Goal: Information Seeking & Learning: Learn about a topic

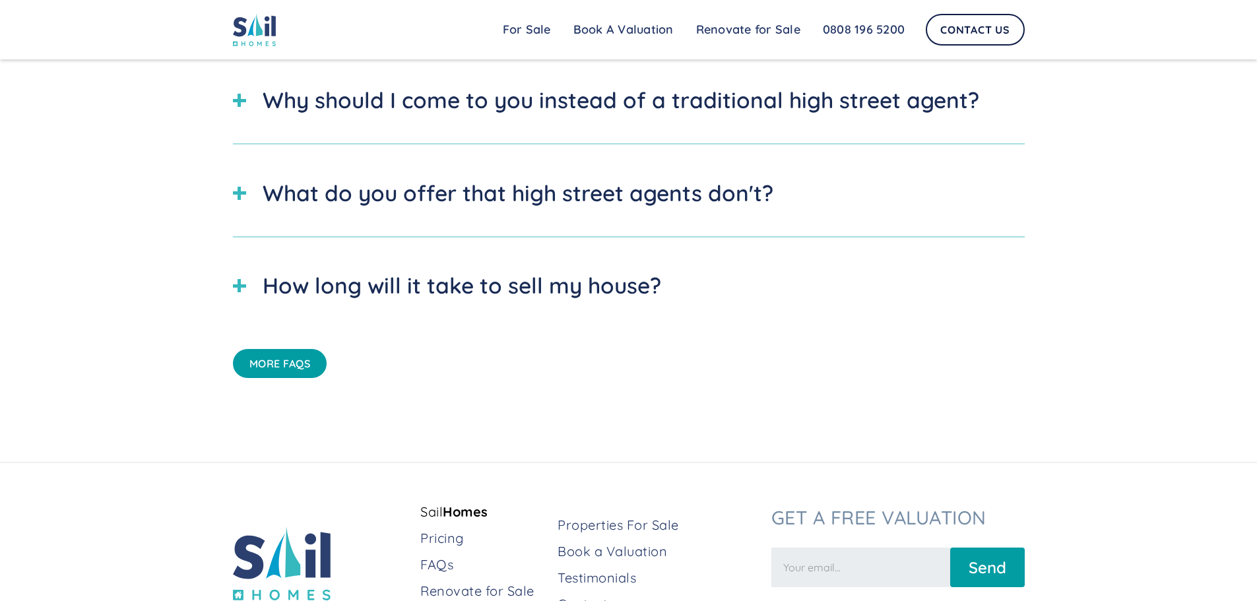
scroll to position [4587, 0]
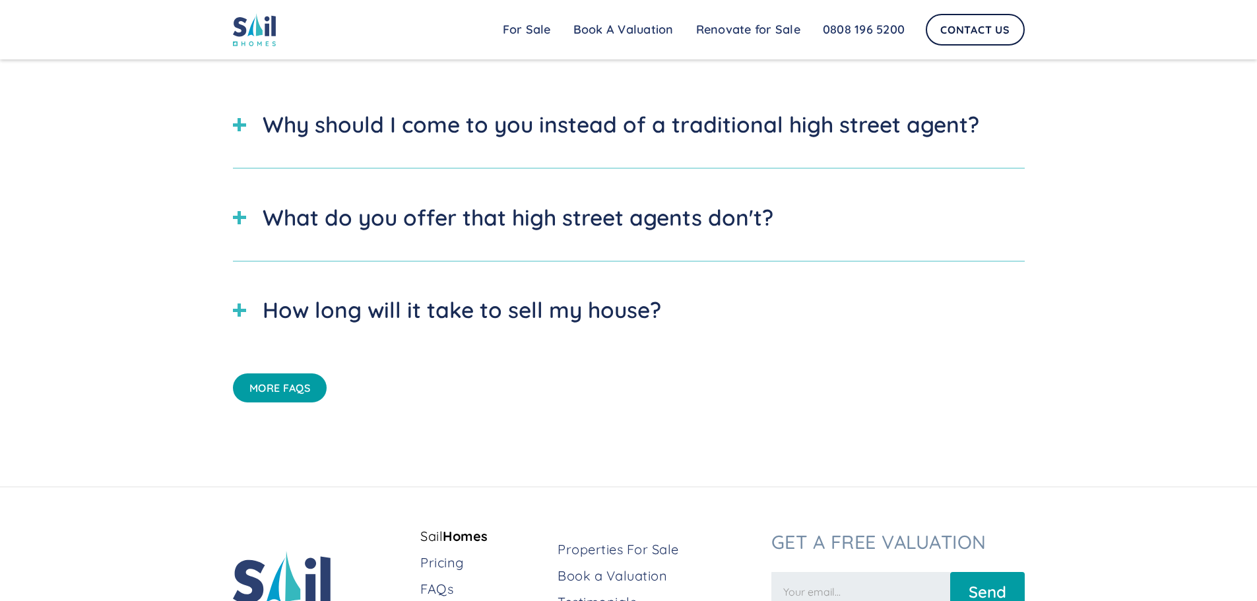
click at [533, 141] on div "Why should I come to you instead of a traditional high street agent?" at bounding box center [621, 124] width 716 height 33
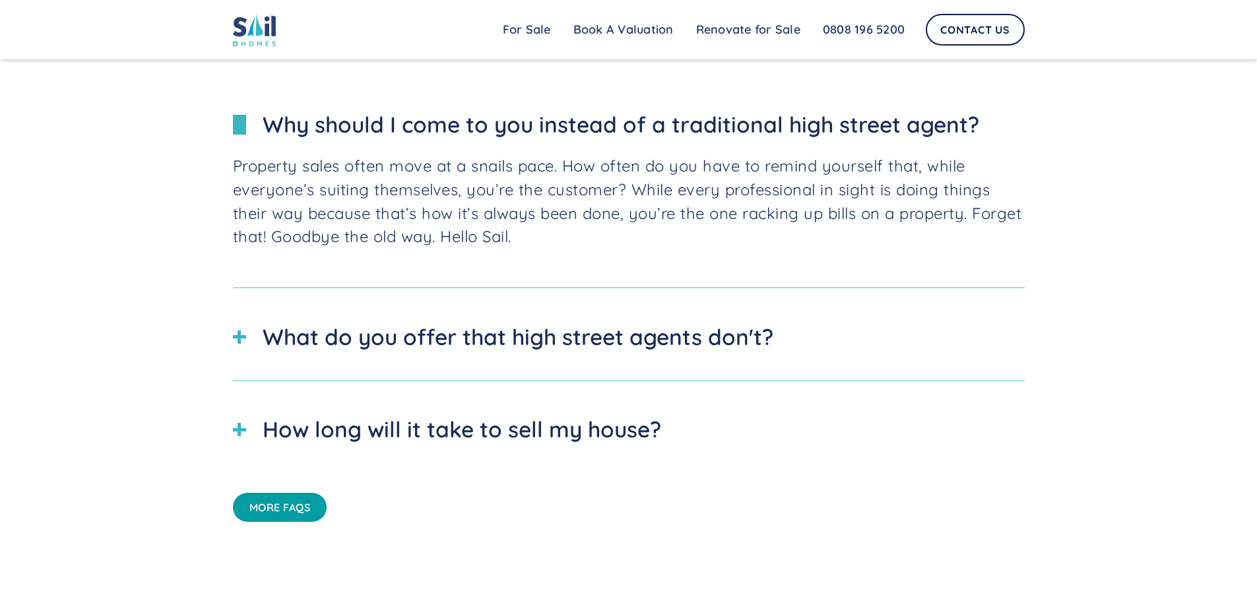
click at [660, 354] on div "What do you offer that high street agents don't?" at bounding box center [518, 337] width 511 height 33
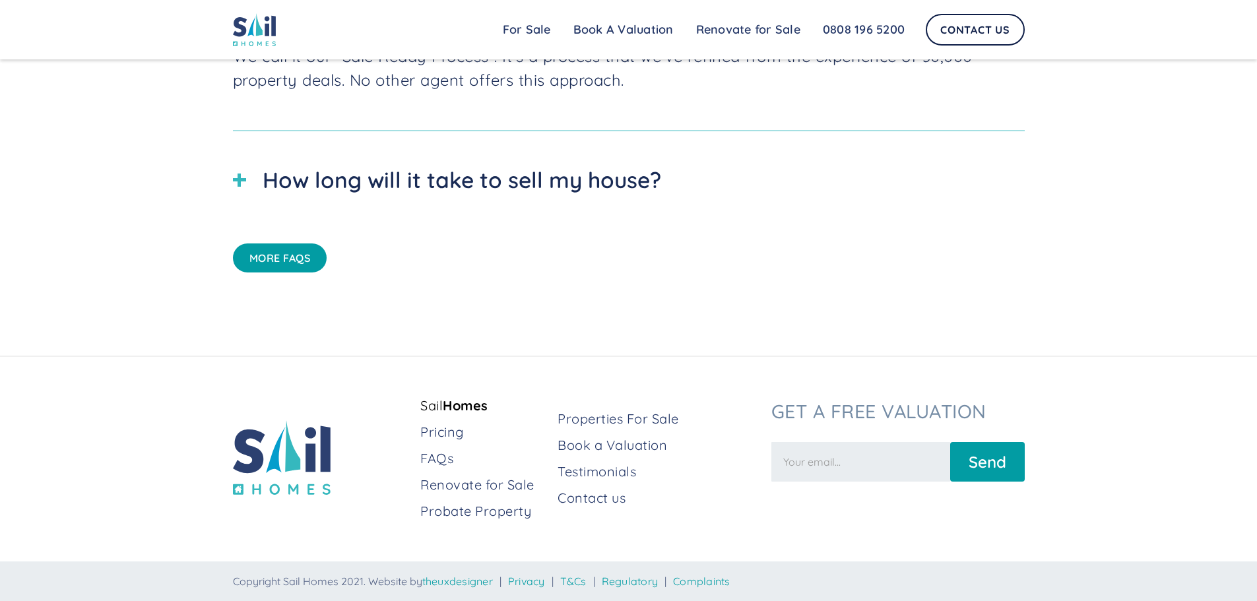
scroll to position [5011, 0]
click at [671, 420] on link "Properties For Sale" at bounding box center [658, 419] width 203 height 18
click at [505, 511] on link "Probate Property" at bounding box center [483, 511] width 127 height 18
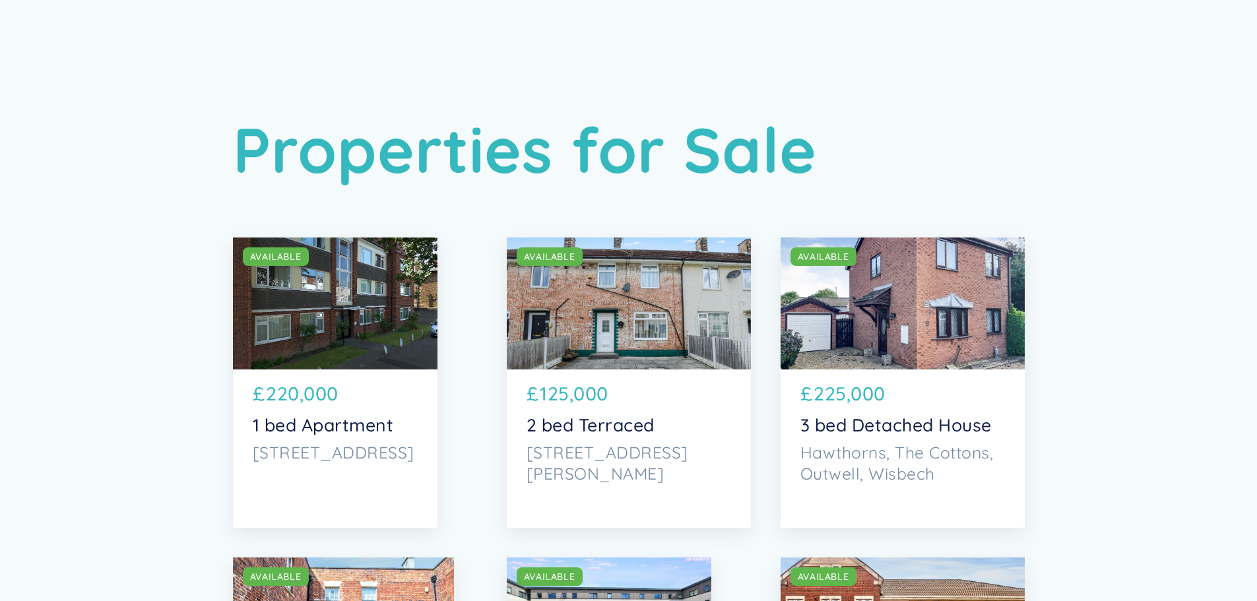
drag, startPoint x: 1263, startPoint y: 40, endPoint x: 1266, endPoint y: -33, distance: 73.3
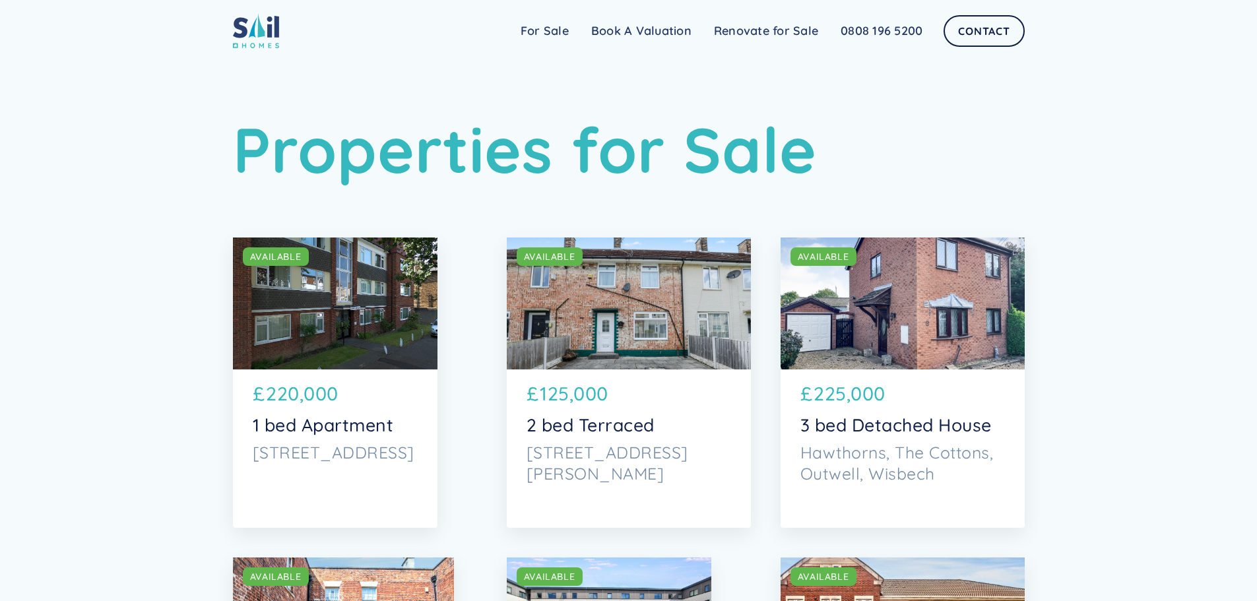
click at [1256, 0] on html "Sail Home For Sale FAQs Blog Testimonials Renovate for Sale Book A Valuation Re…" at bounding box center [628, 300] width 1257 height 601
